Goal: Transaction & Acquisition: Purchase product/service

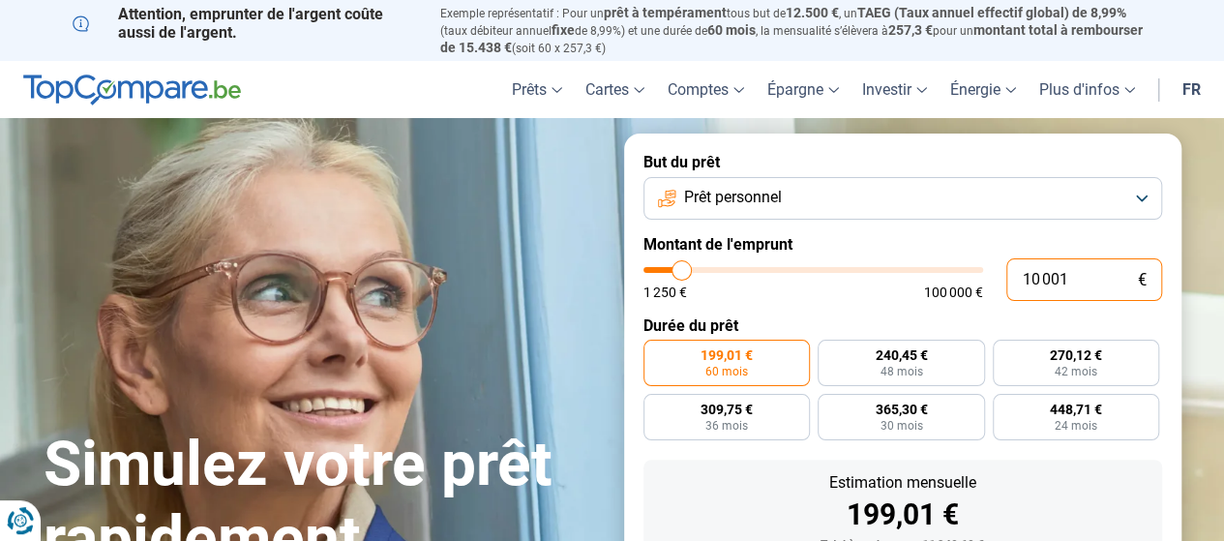
click at [1084, 273] on input "10 001" at bounding box center [1084, 279] width 156 height 43
type input "1 000"
type input "1250"
type input "100"
type input "1250"
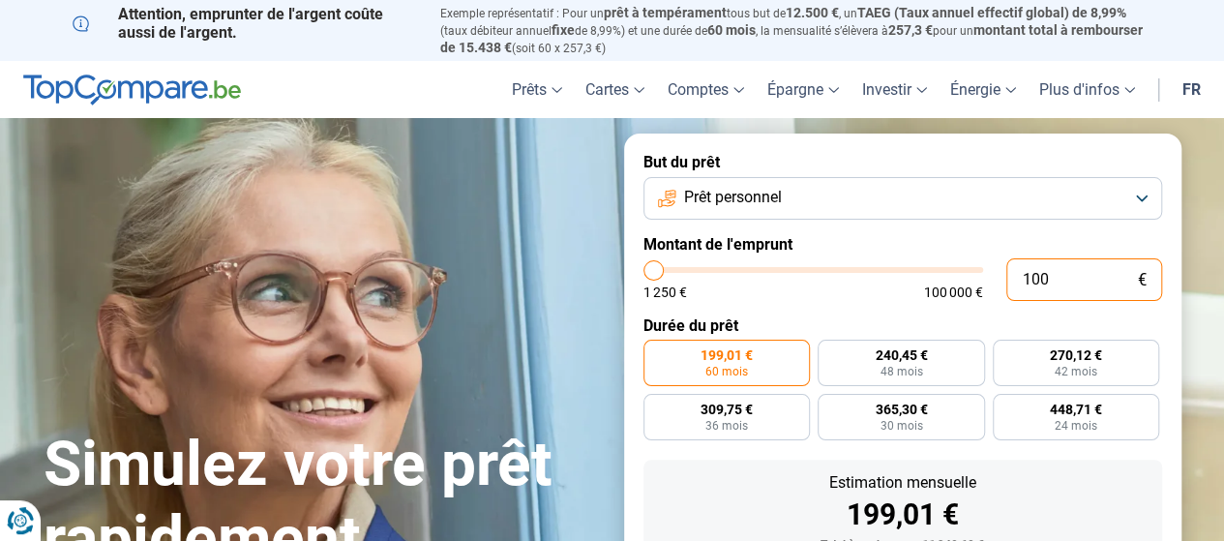
type input "10"
type input "1250"
type input "1"
type input "1250"
type input "0"
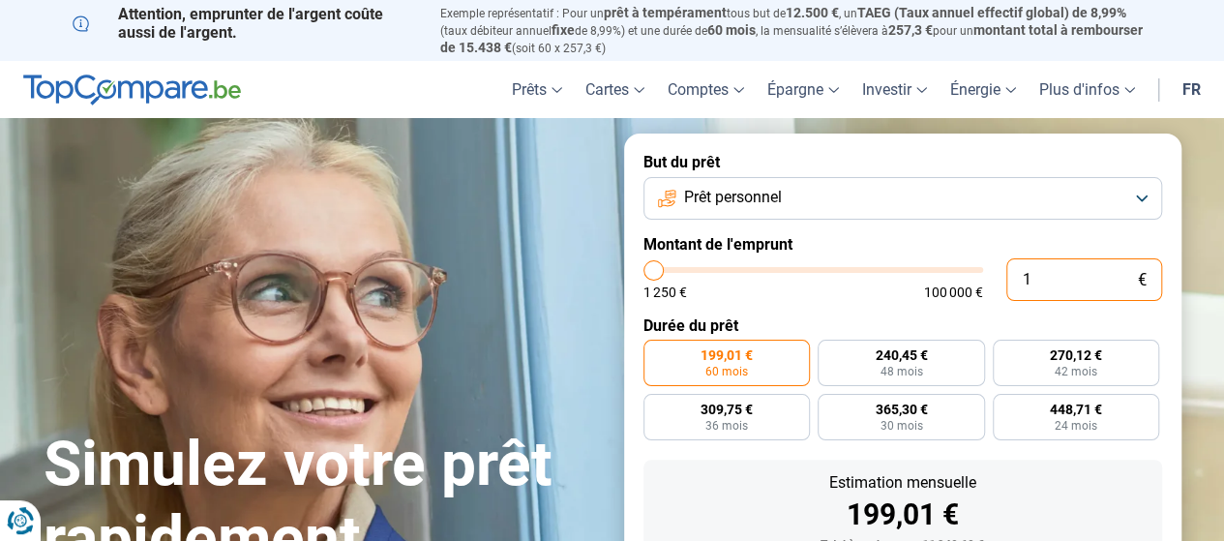
type input "1250"
type input "5"
type input "1250"
type input "50"
type input "1250"
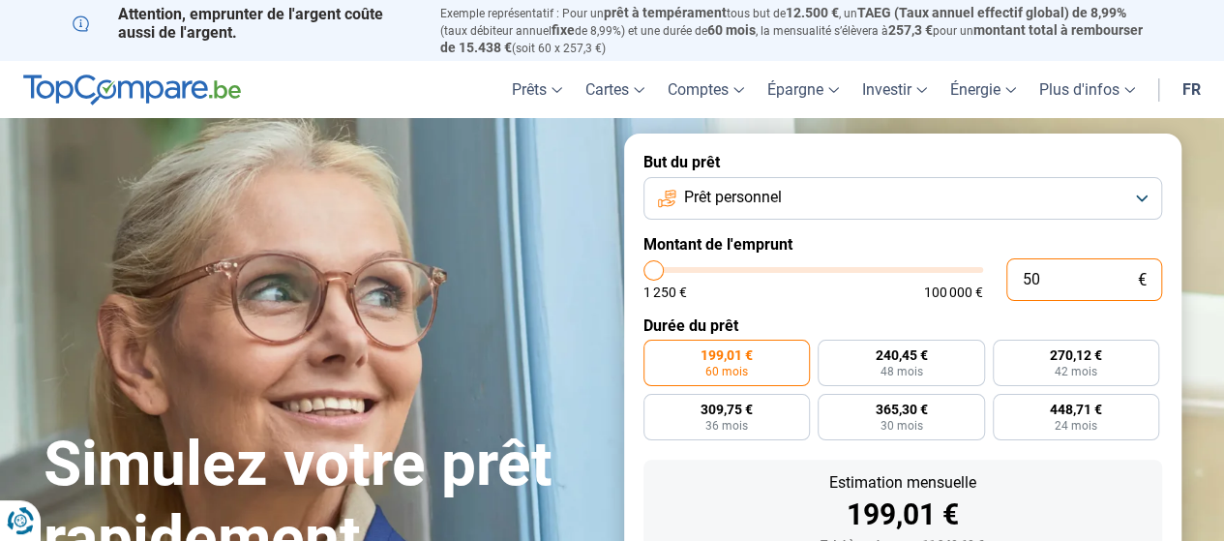
type input "500"
type input "1250"
type input "5 000"
type input "5000"
radio input "true"
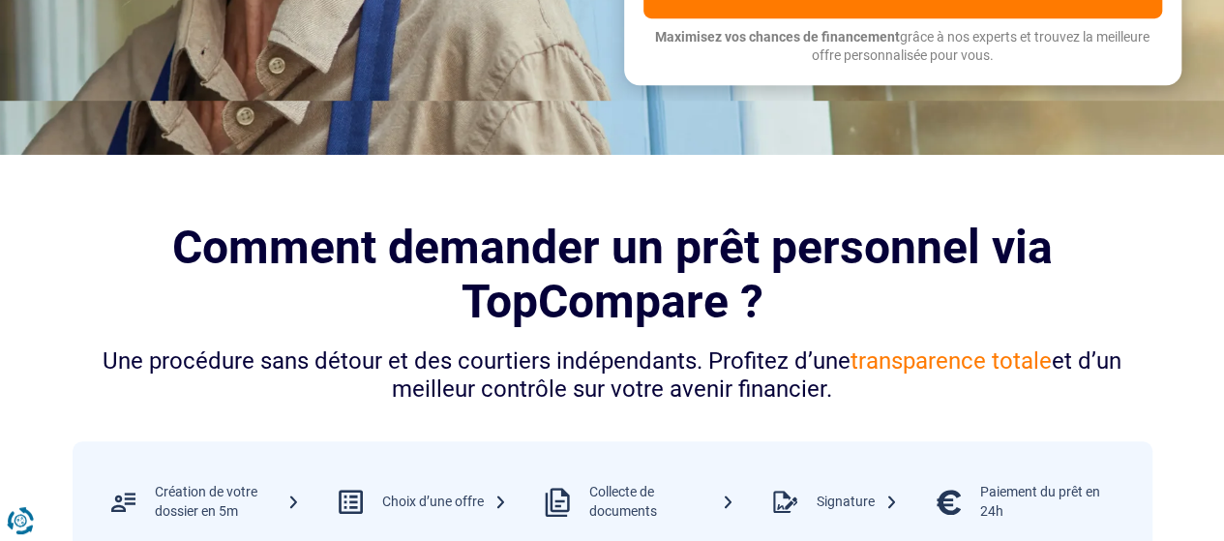
scroll to position [1066, 0]
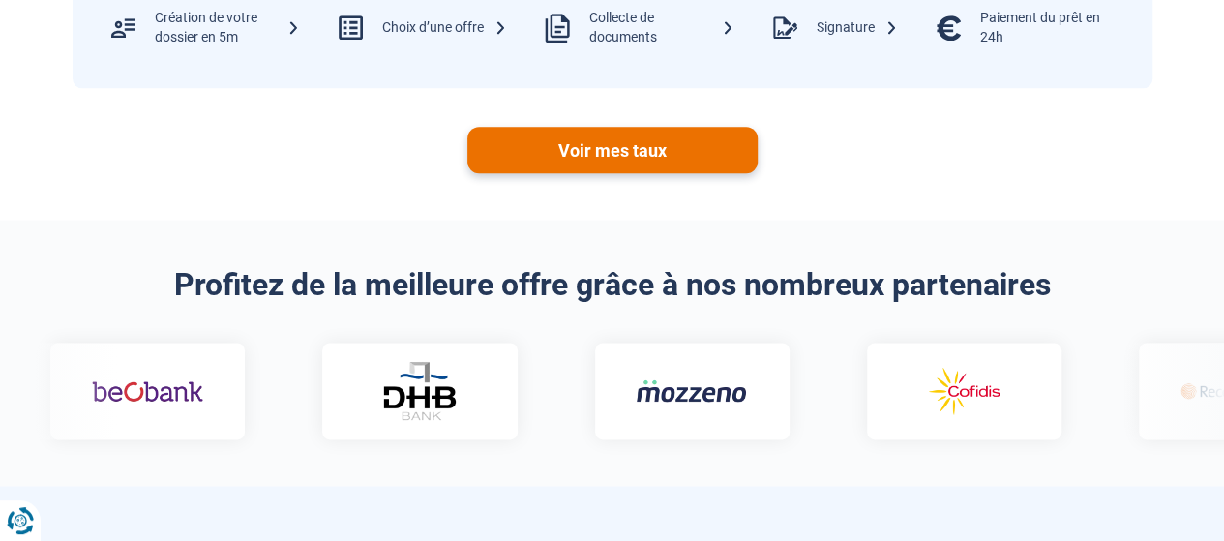
type input "5 000"
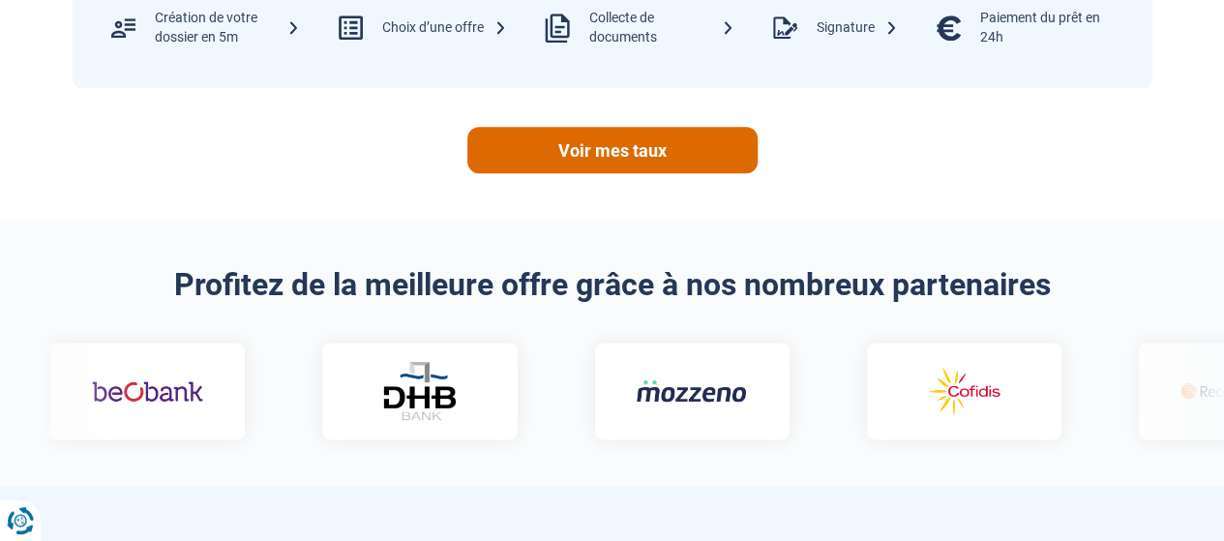
click at [674, 148] on link "Voir mes taux" at bounding box center [612, 150] width 290 height 46
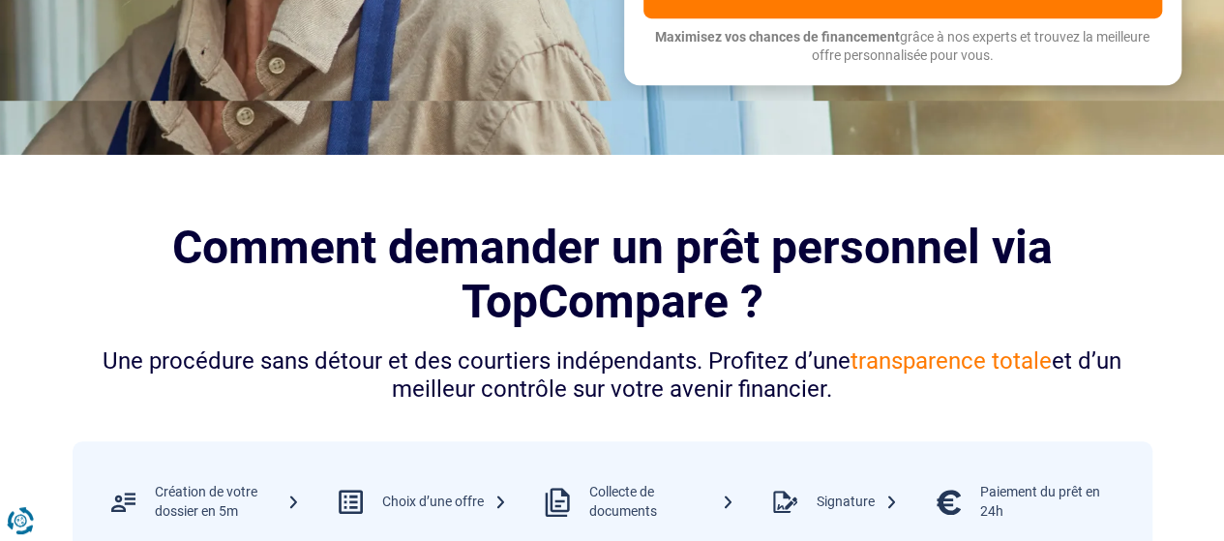
scroll to position [119, 0]
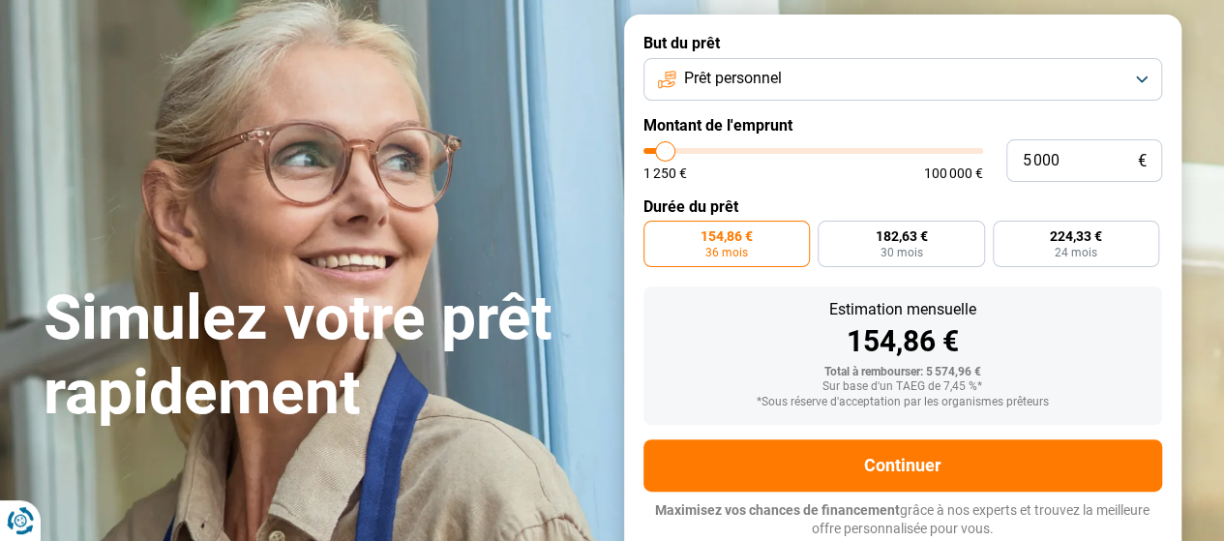
click at [739, 243] on span "154,86 €" at bounding box center [727, 236] width 52 height 14
click at [656, 233] on input "154,86 € 36 mois" at bounding box center [650, 227] width 13 height 13
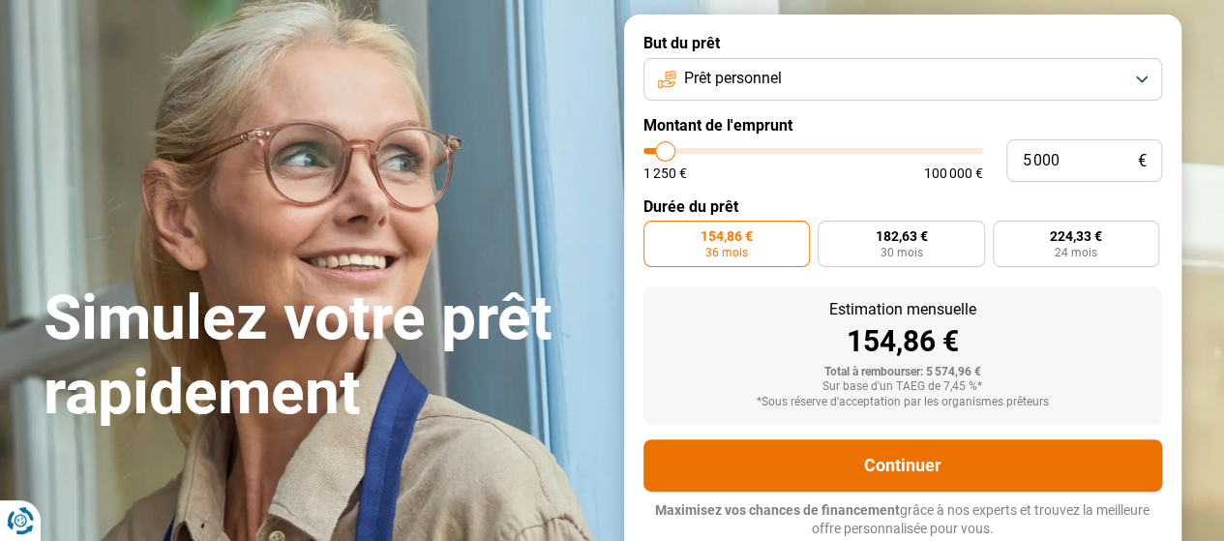
click at [842, 490] on button "Continuer" at bounding box center [903, 465] width 519 height 52
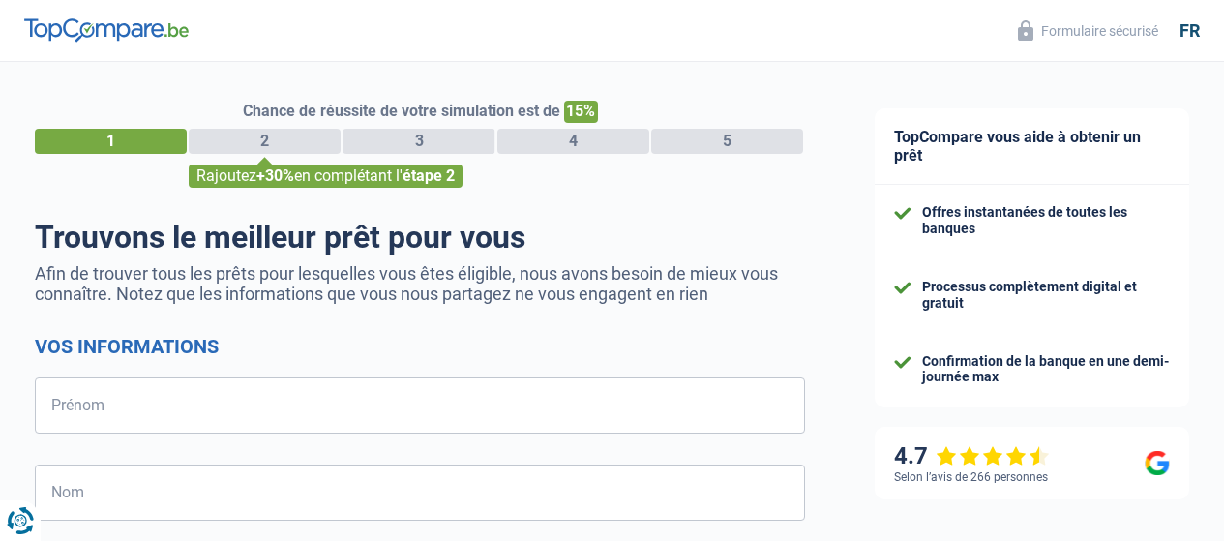
select select "32"
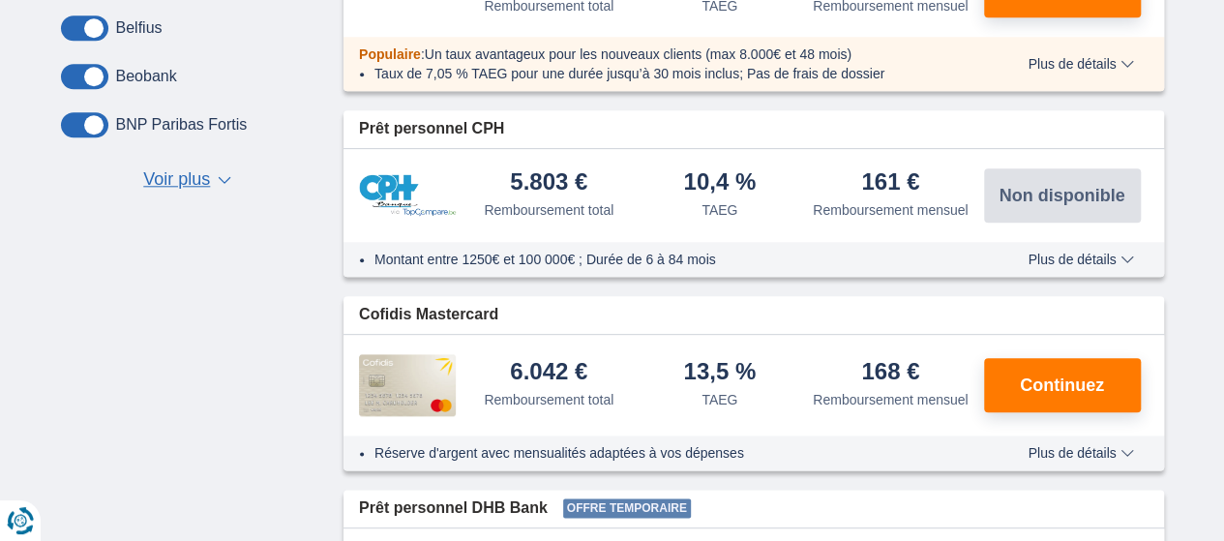
scroll to position [472, 0]
